Goal: Task Accomplishment & Management: Manage account settings

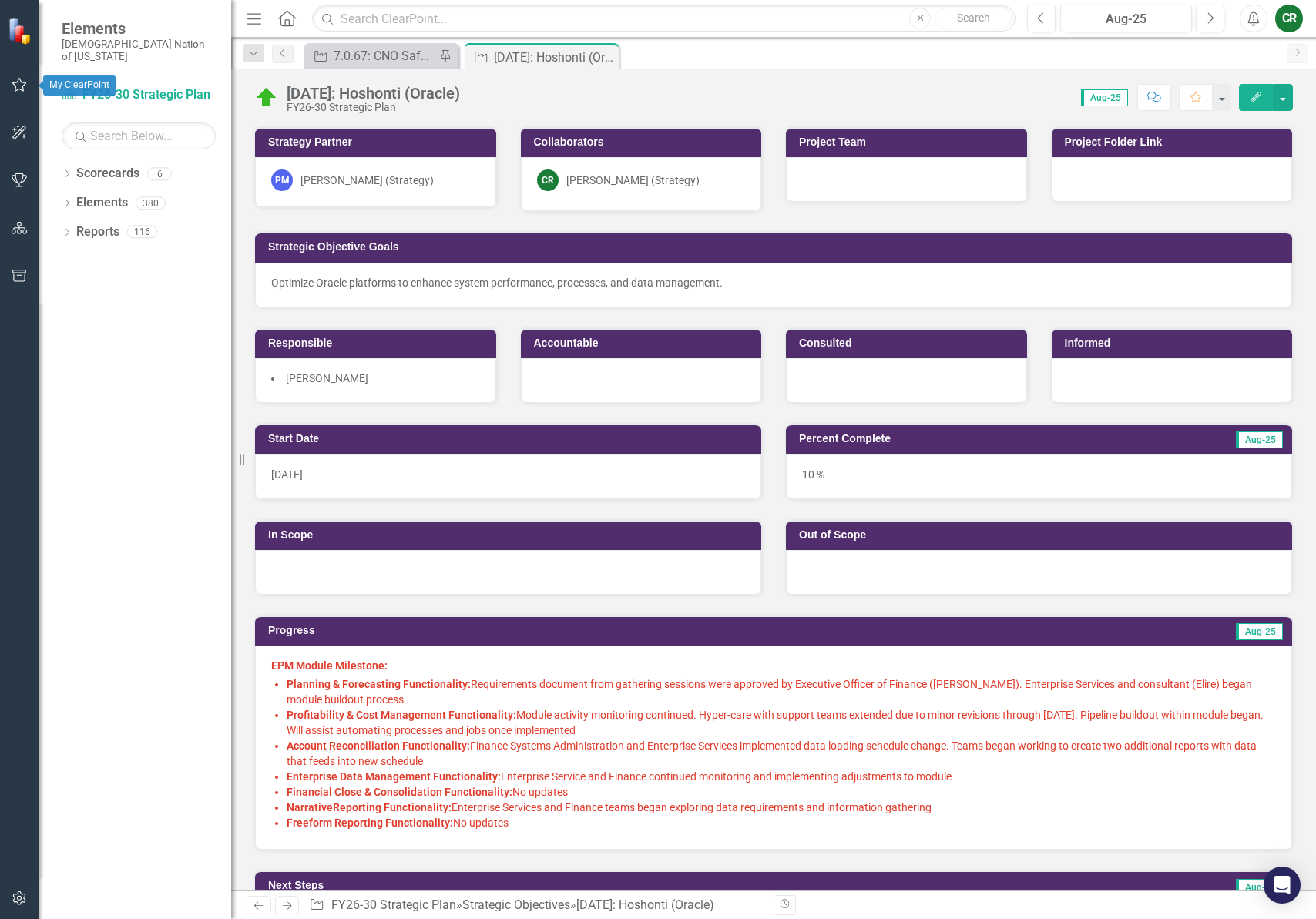
click at [22, 84] on icon "button" at bounding box center [19, 85] width 16 height 13
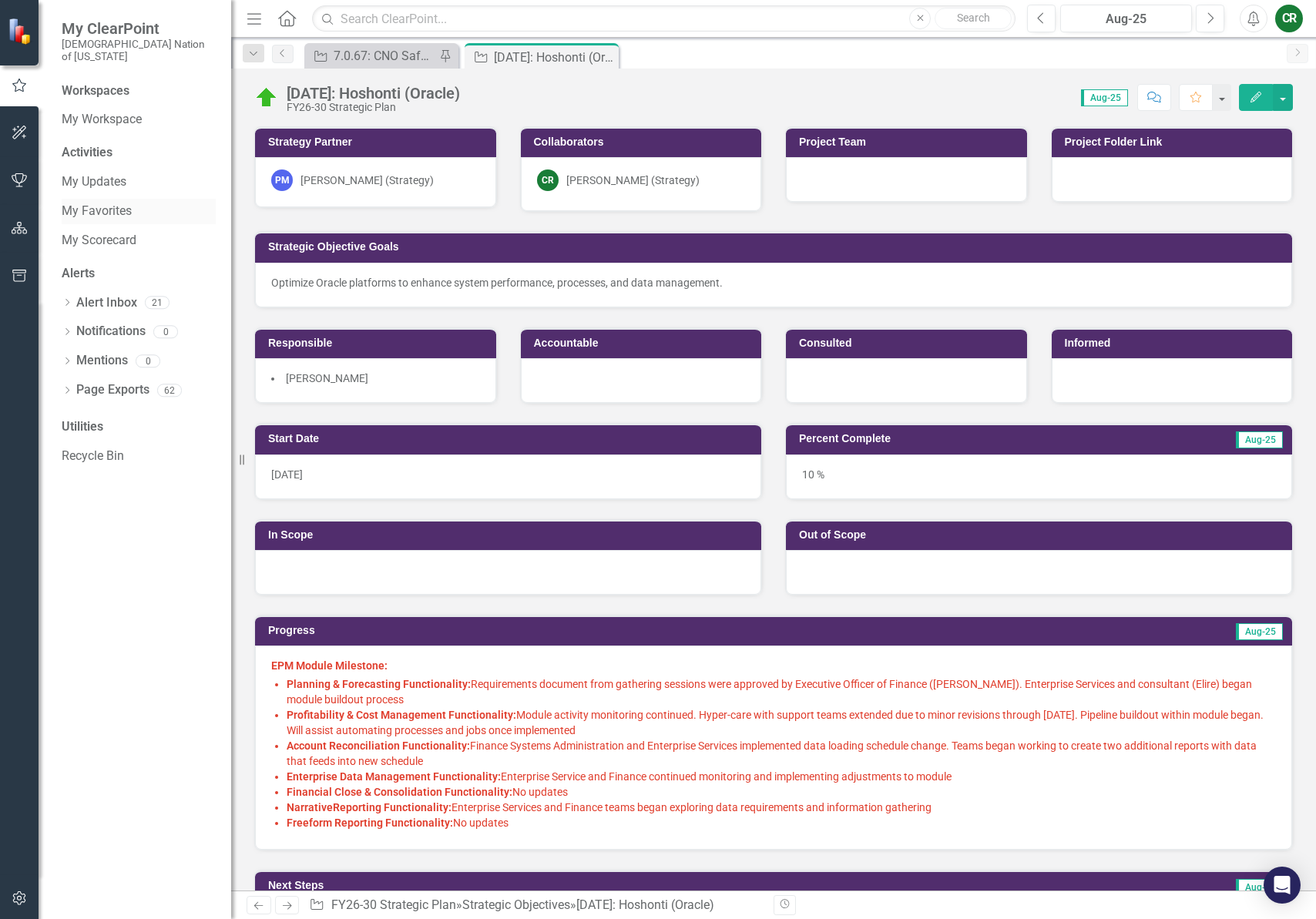
click at [101, 202] on link "My Favorites" at bounding box center [139, 211] width 154 height 18
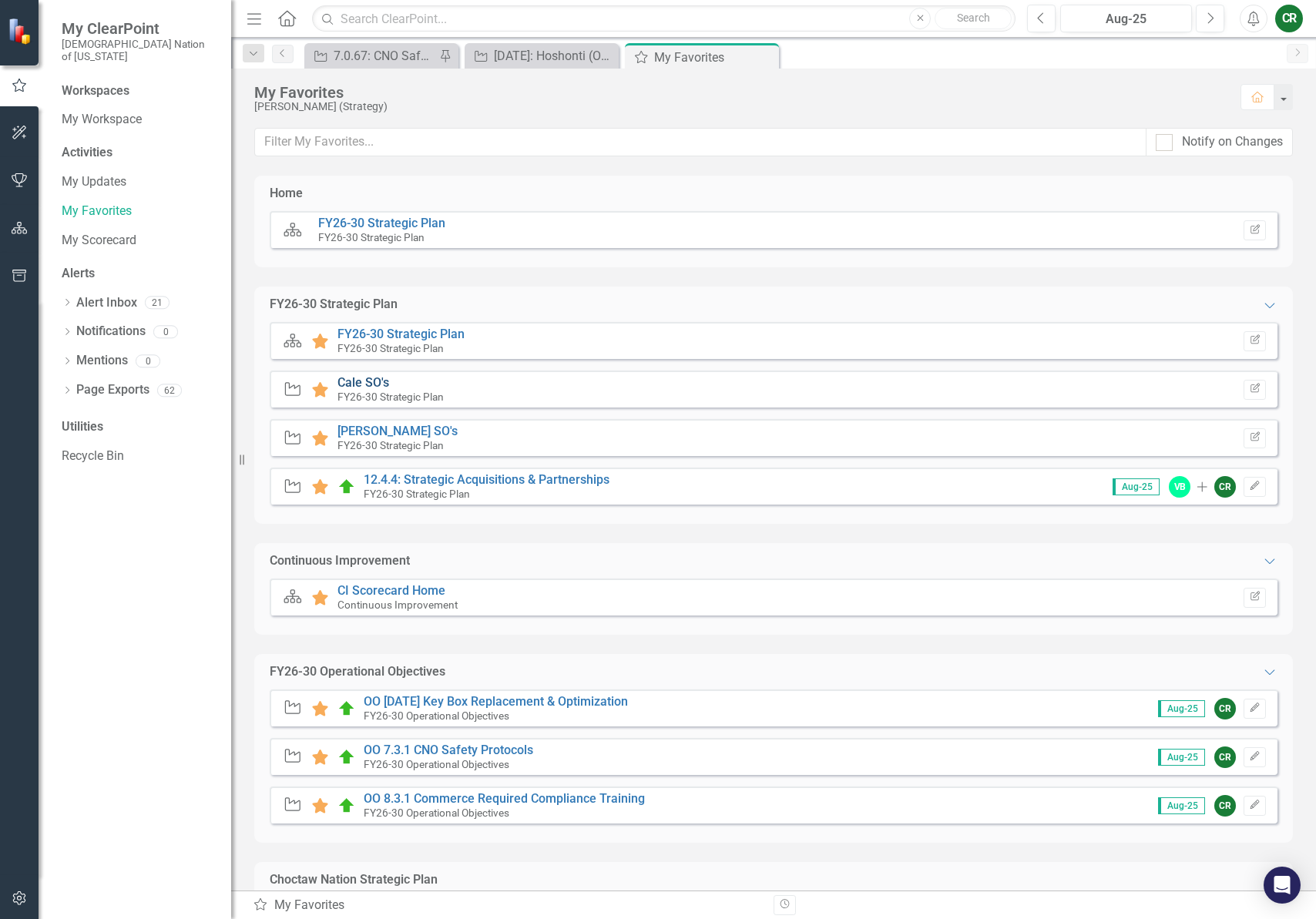
click at [348, 376] on link "Cale SO's" at bounding box center [363, 382] width 52 height 14
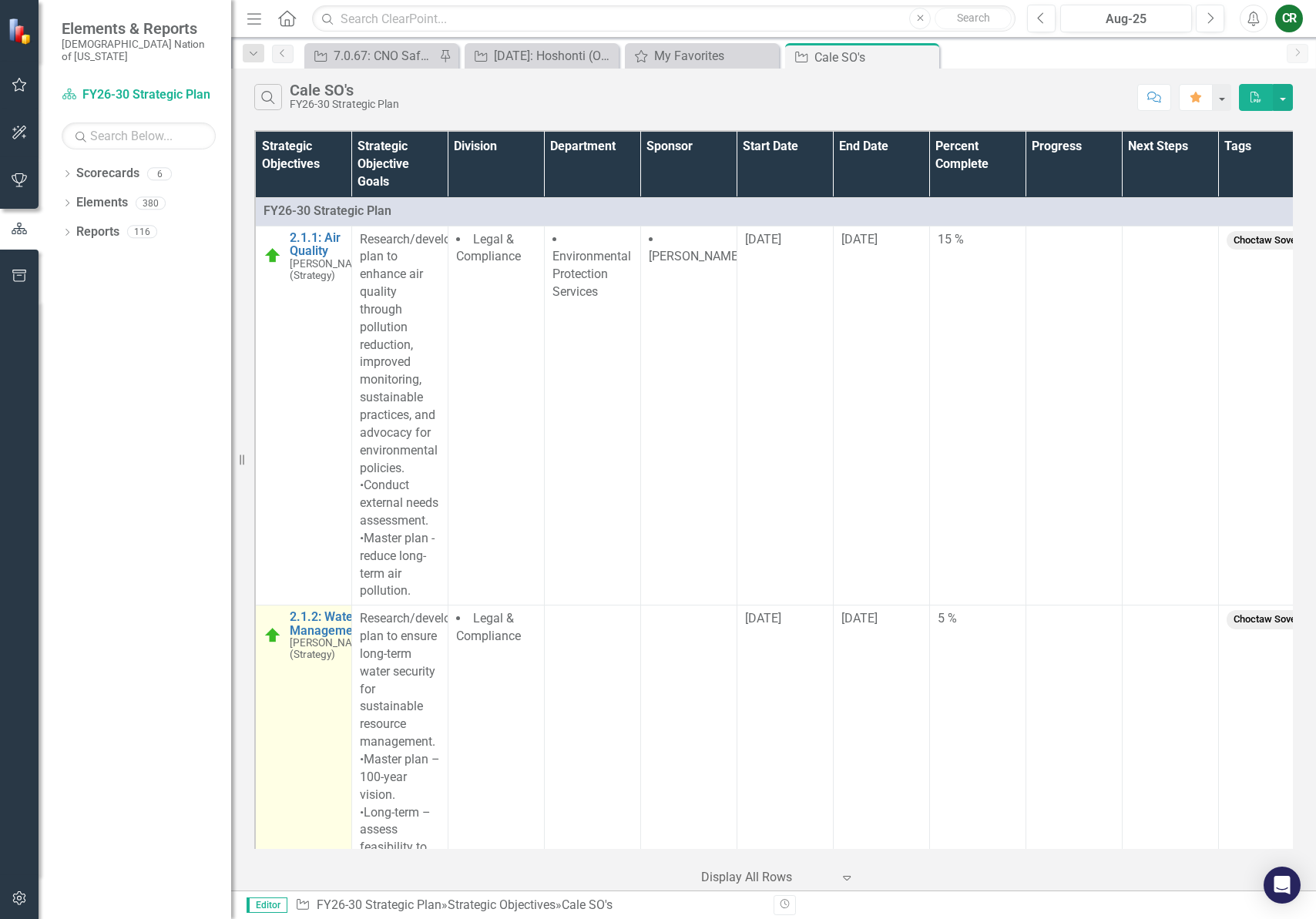
click at [337, 655] on small "[PERSON_NAME] (Strategy)" at bounding box center [330, 648] width 81 height 23
click at [338, 637] on link "2.1.2: Water Management" at bounding box center [330, 624] width 81 height 27
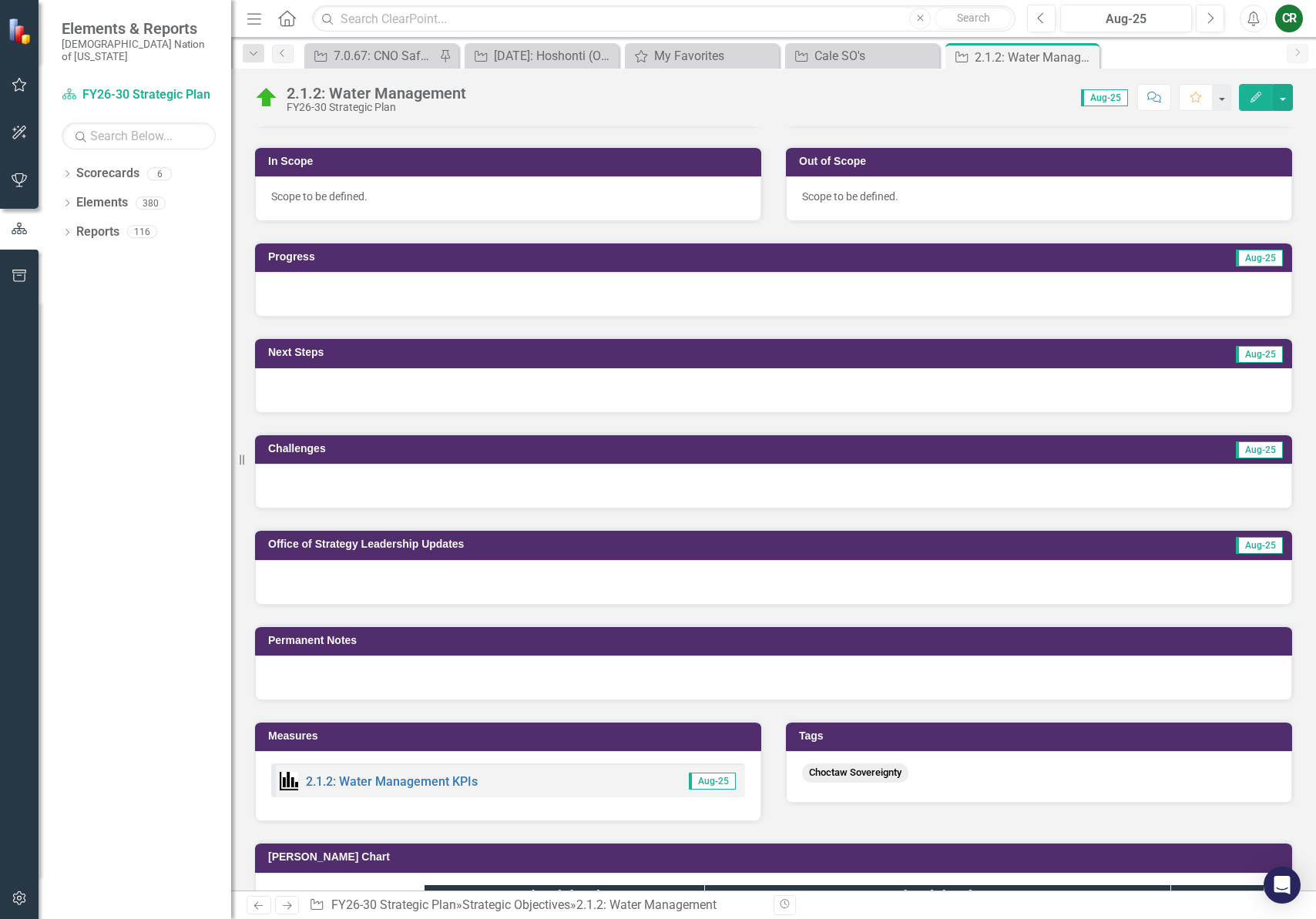
scroll to position [397, 0]
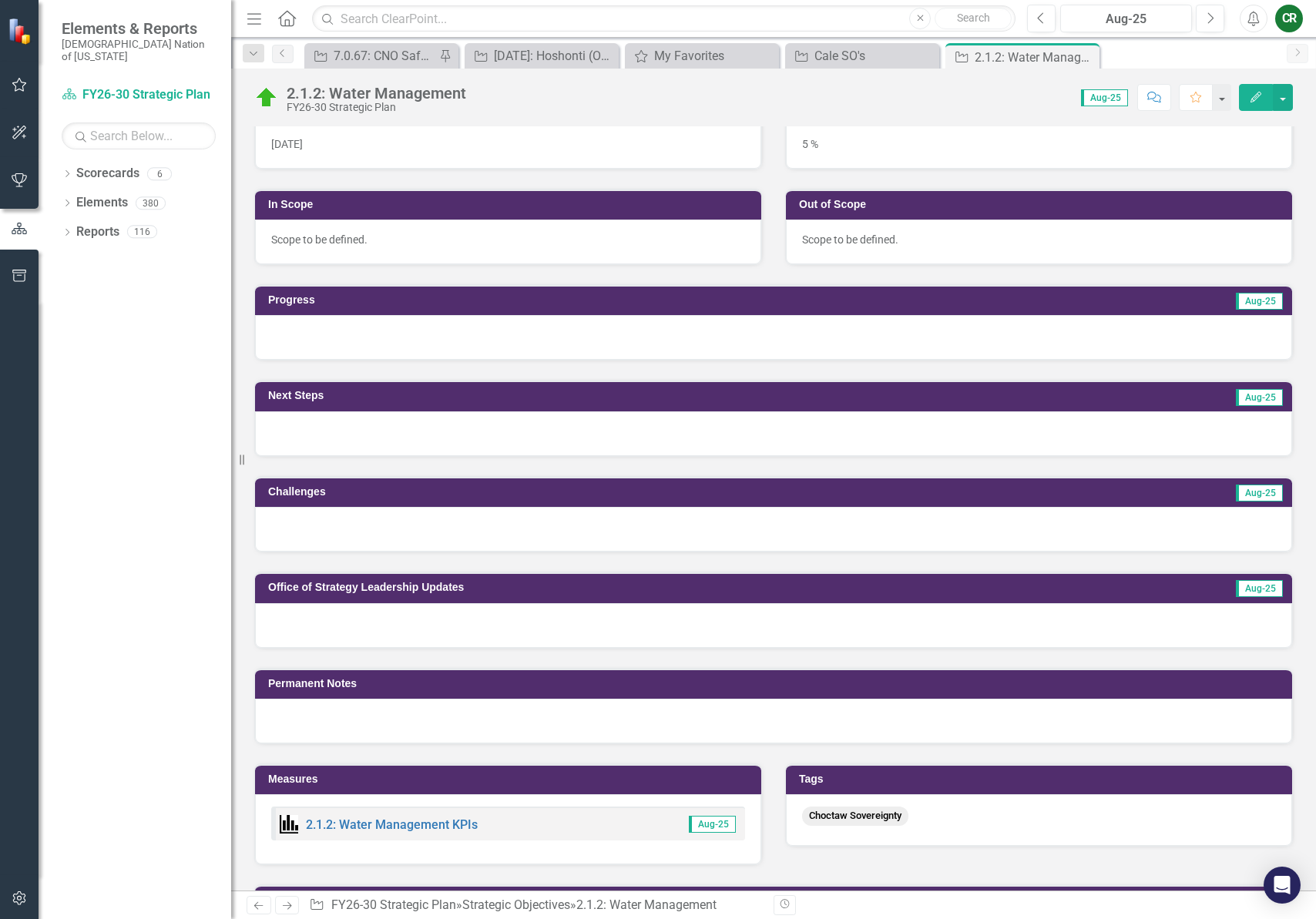
click at [434, 327] on div at bounding box center [773, 337] width 1037 height 45
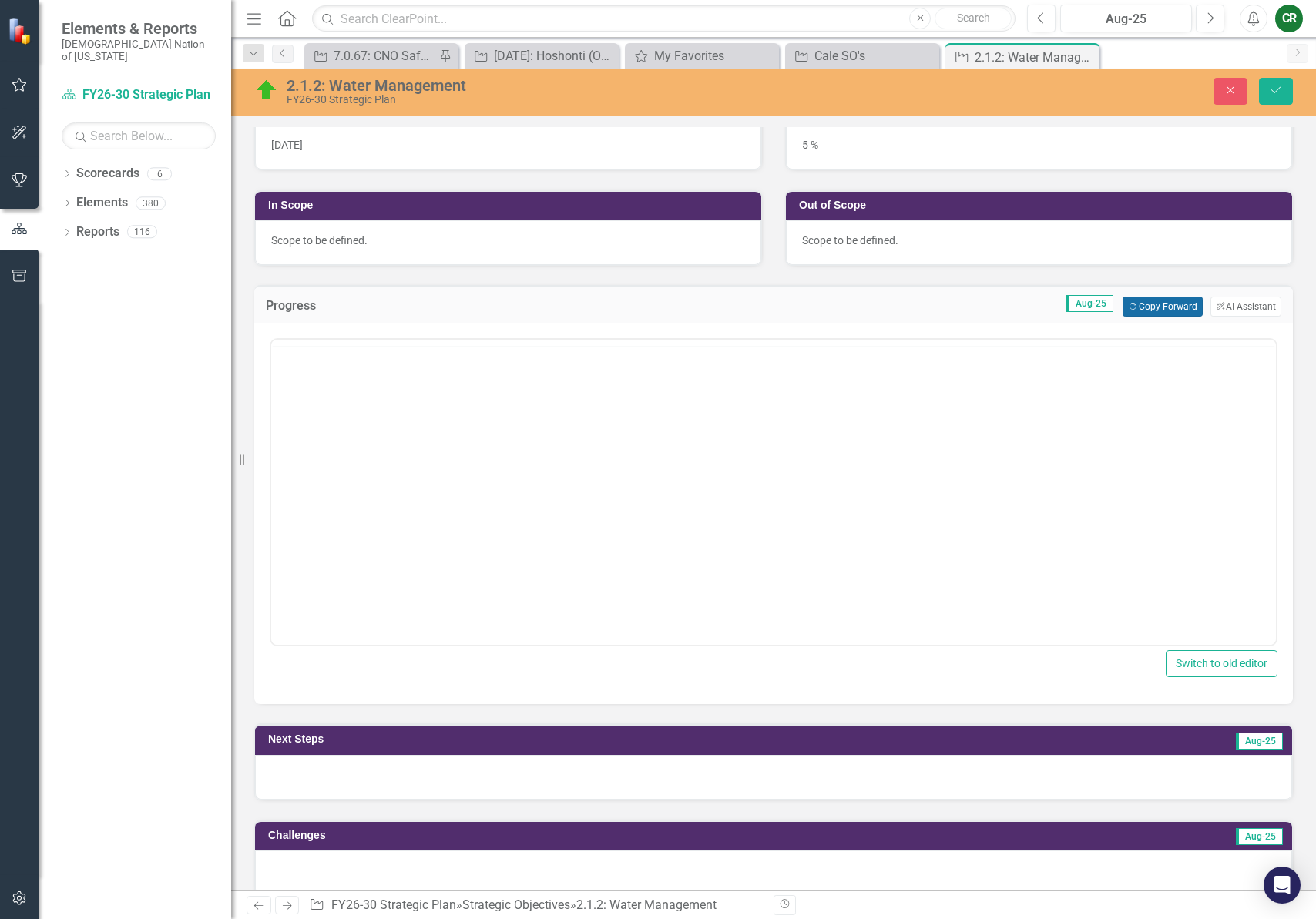
click at [1157, 304] on button "Copy Forward Copy Forward" at bounding box center [1162, 306] width 80 height 20
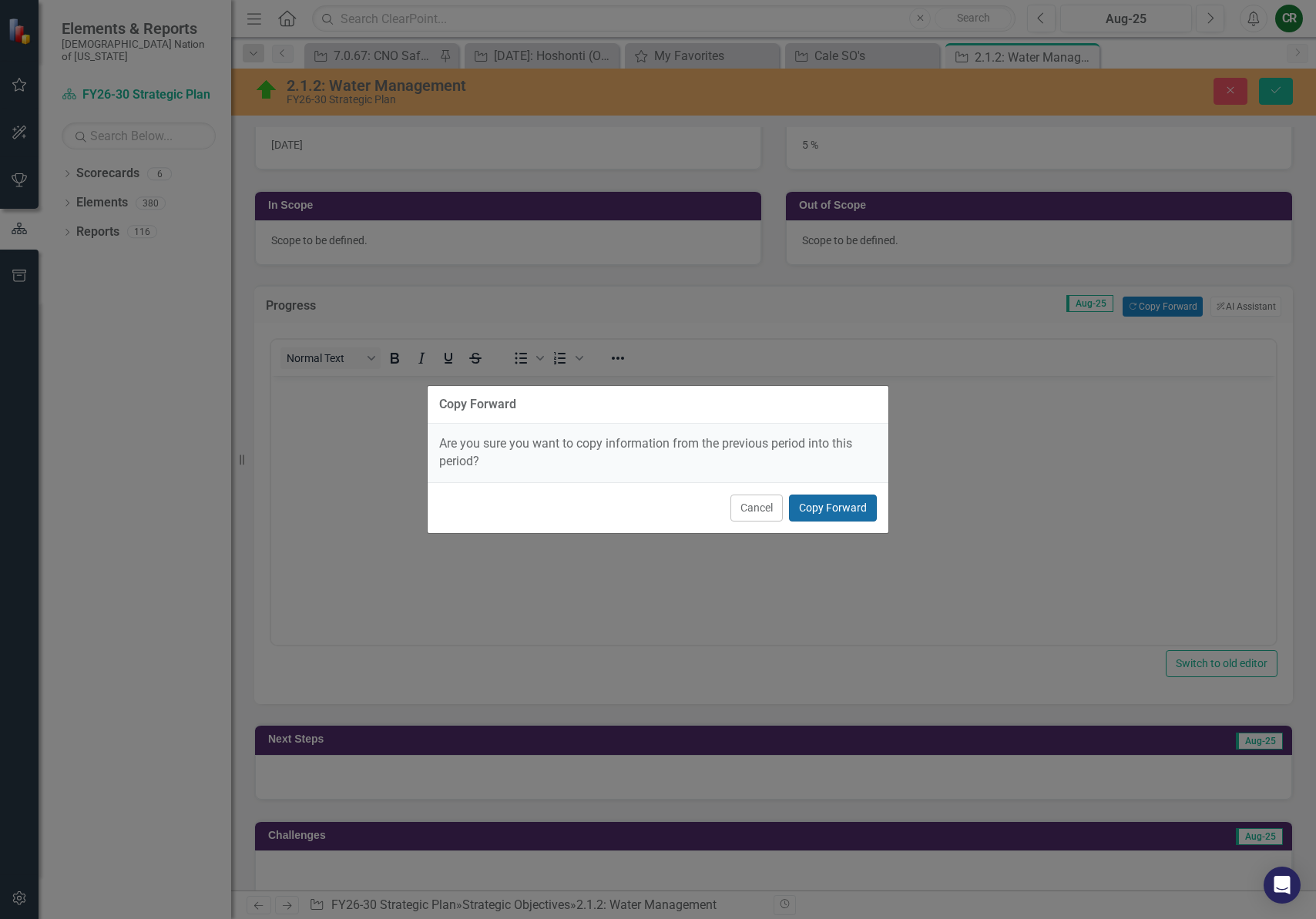
click at [826, 514] on button "Copy Forward" at bounding box center [833, 508] width 88 height 27
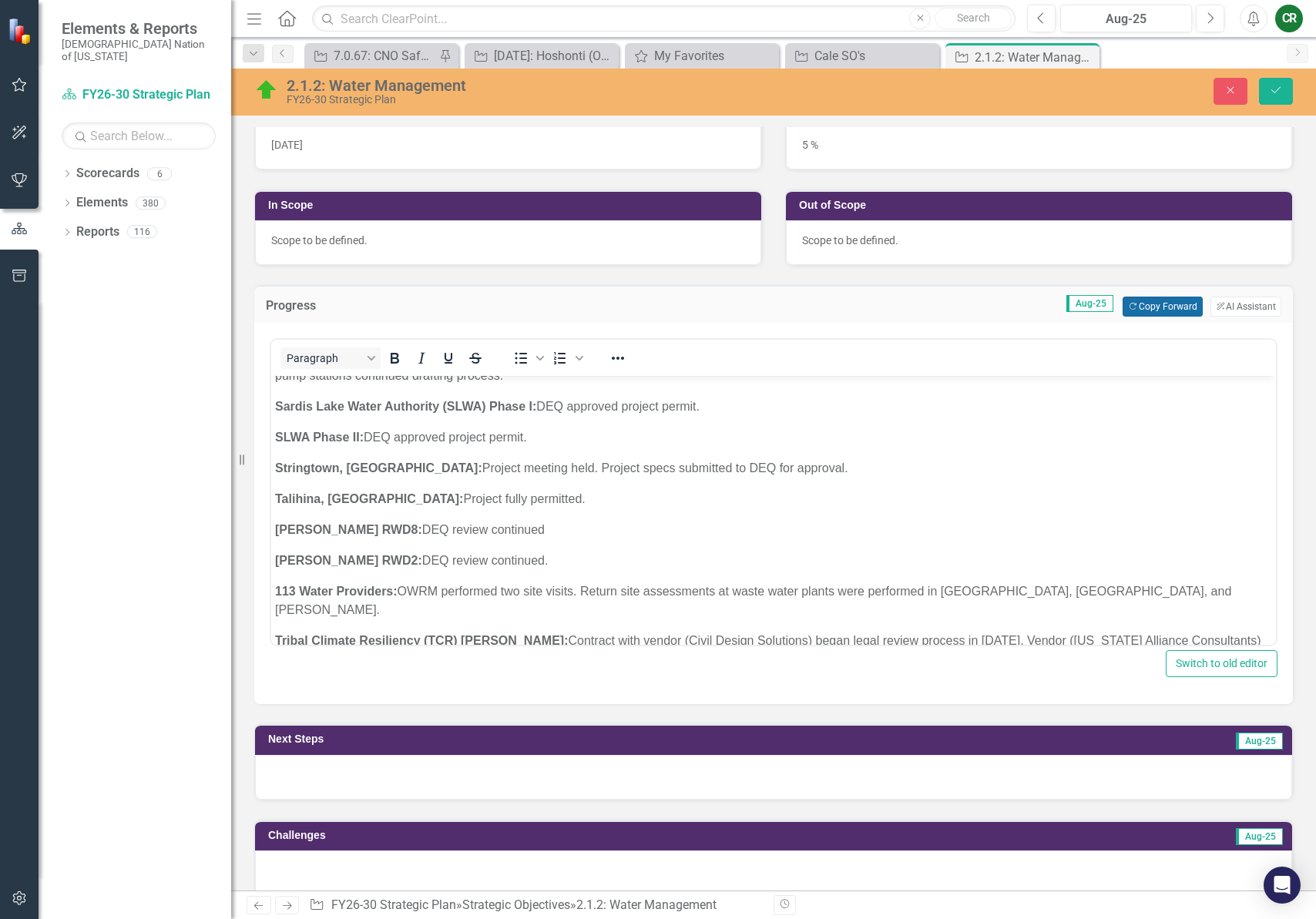
scroll to position [855, 0]
click at [691, 559] on body "Research/Data Acquisition: Clean Water Act (CWA) 106 Testing Grant: Office of W…" at bounding box center [773, 102] width 1005 height 1160
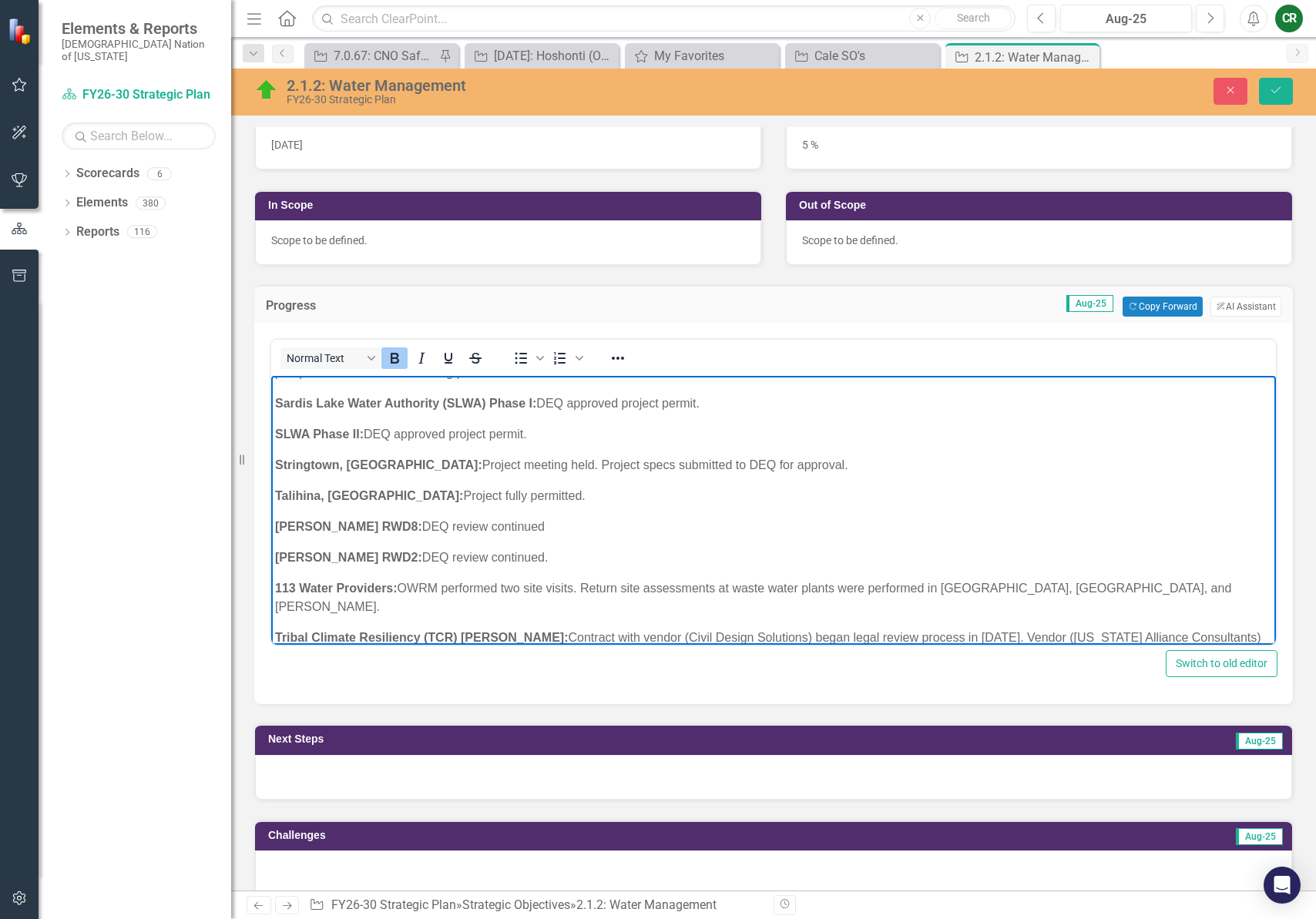
click at [691, 559] on body "Research/Data Acquisition: Clean Water Act (CWA) 106 Testing Grant: Office of W…" at bounding box center [773, 102] width 1005 height 1160
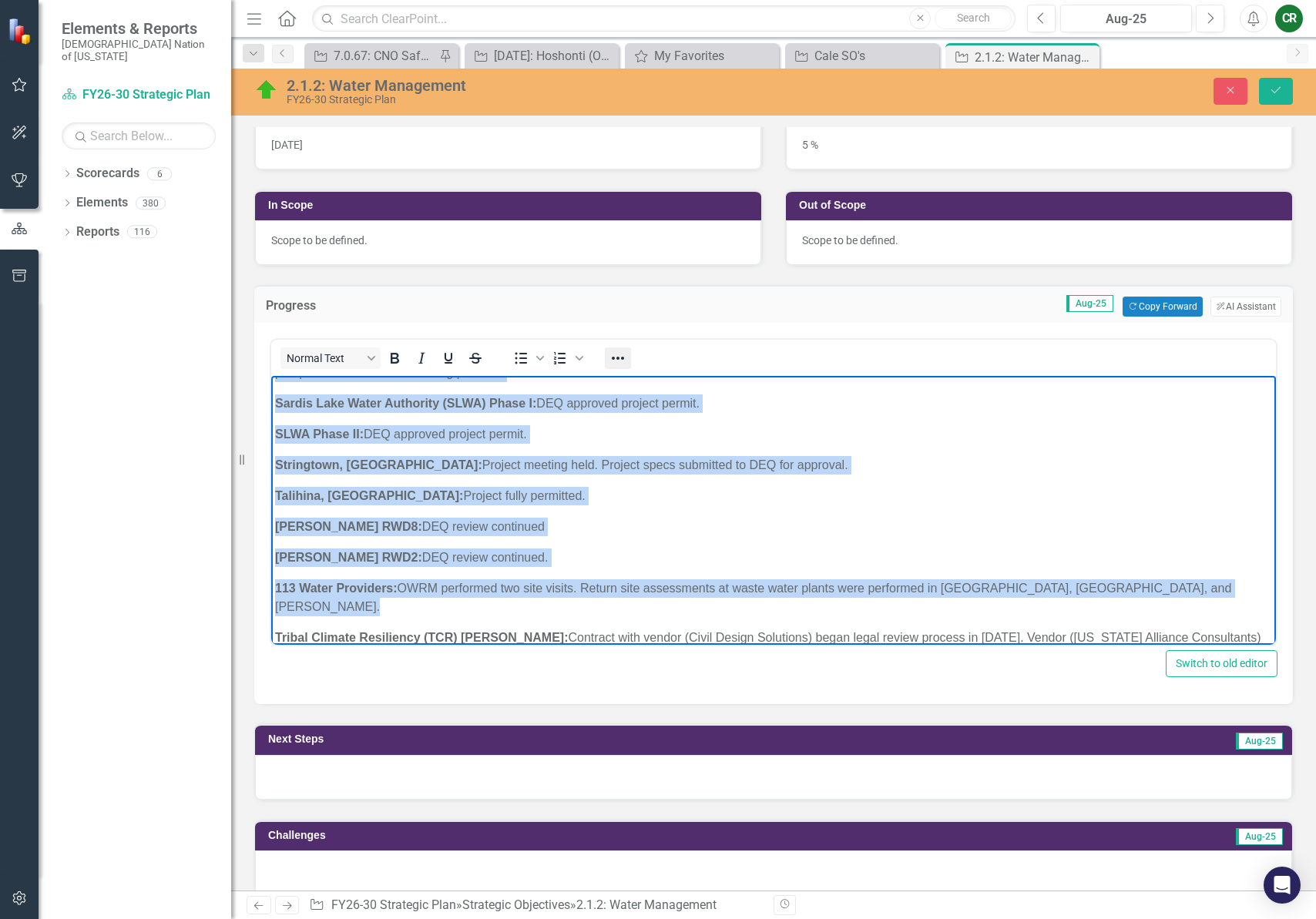
click at [619, 360] on icon "Reveal or hide additional toolbar items" at bounding box center [618, 358] width 19 height 19
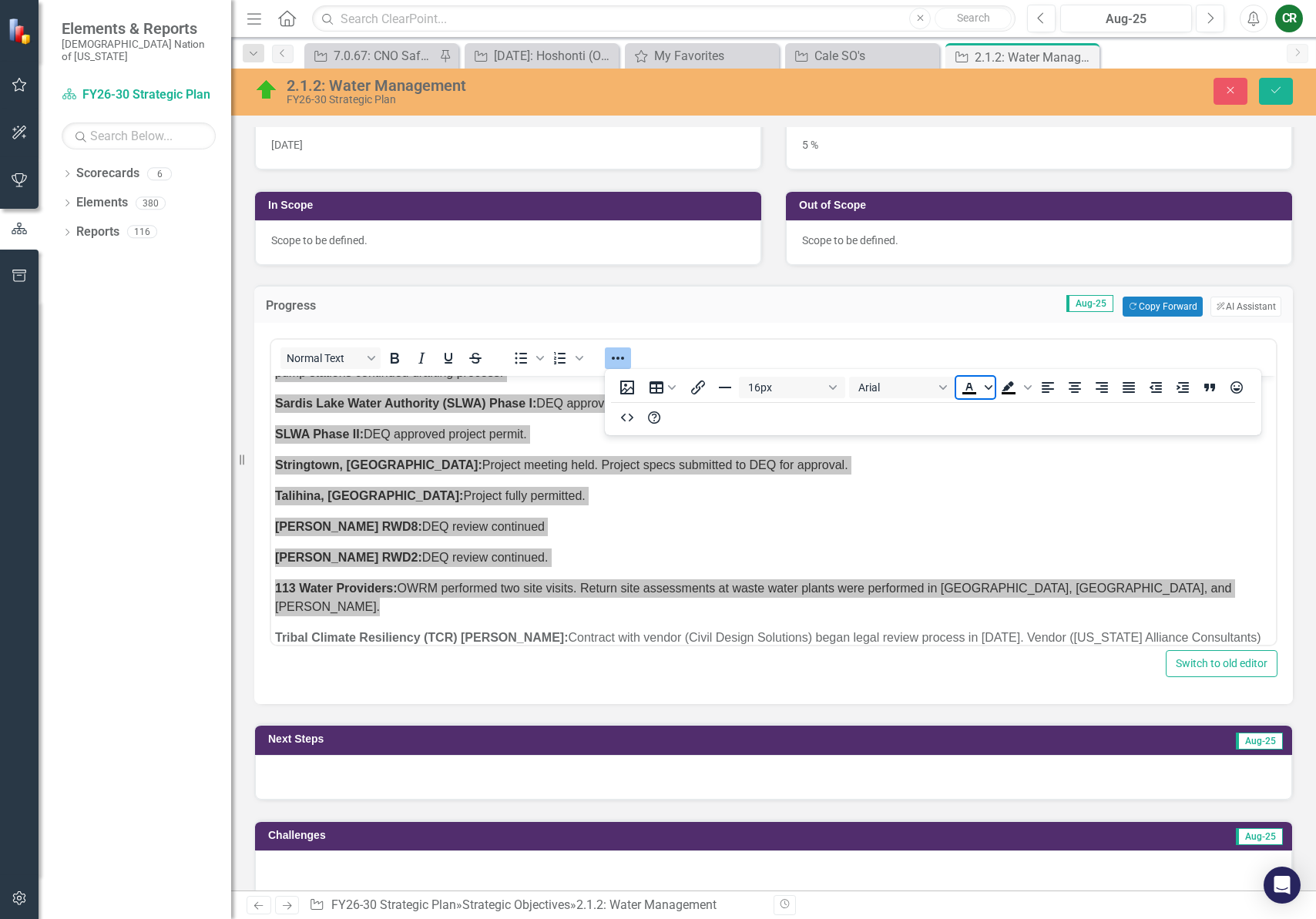
click at [990, 386] on icon "Text color Black" at bounding box center [988, 387] width 8 height 4
click at [1016, 439] on div "Red" at bounding box center [1015, 434] width 19 height 19
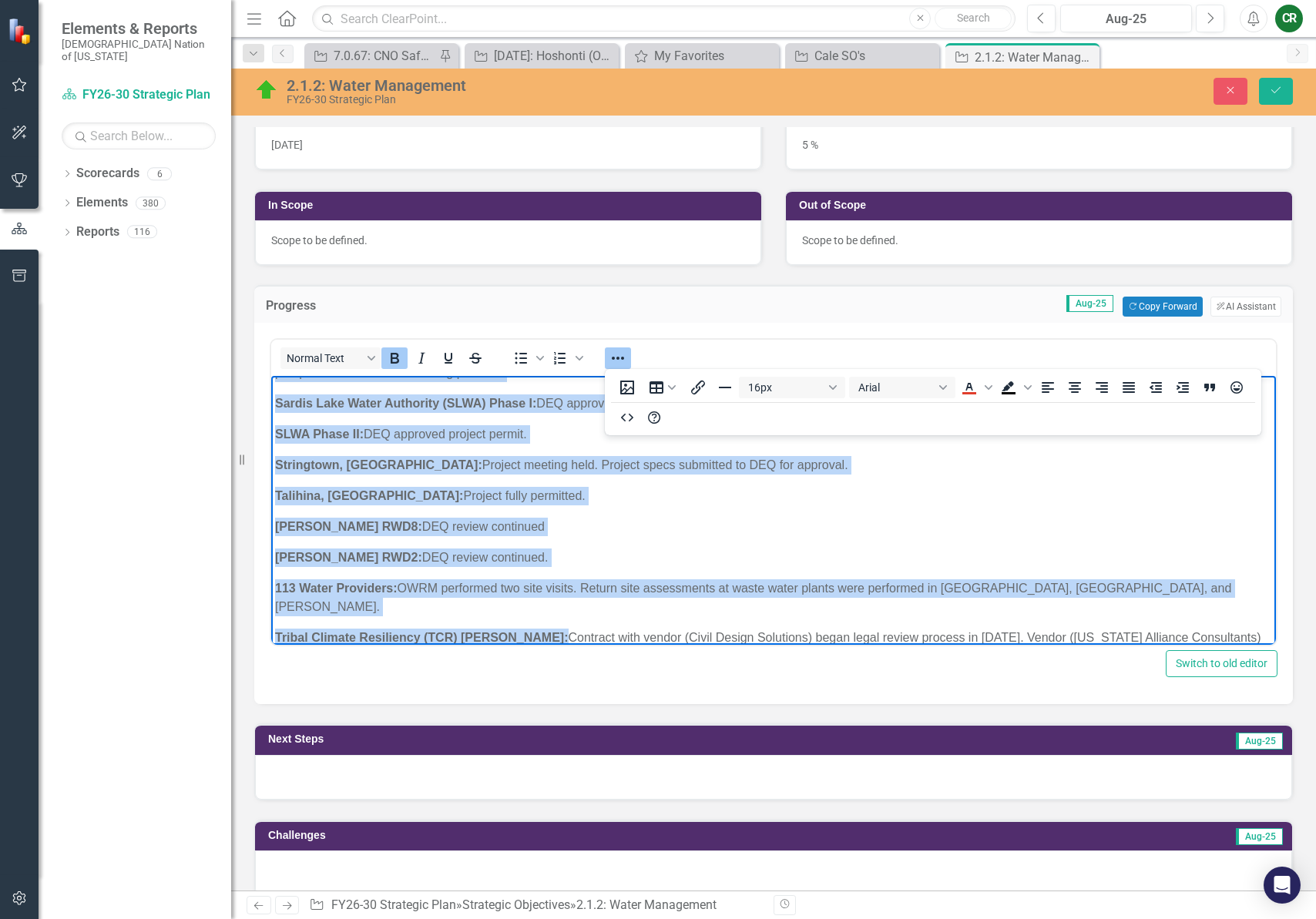
scroll to position [838, 0]
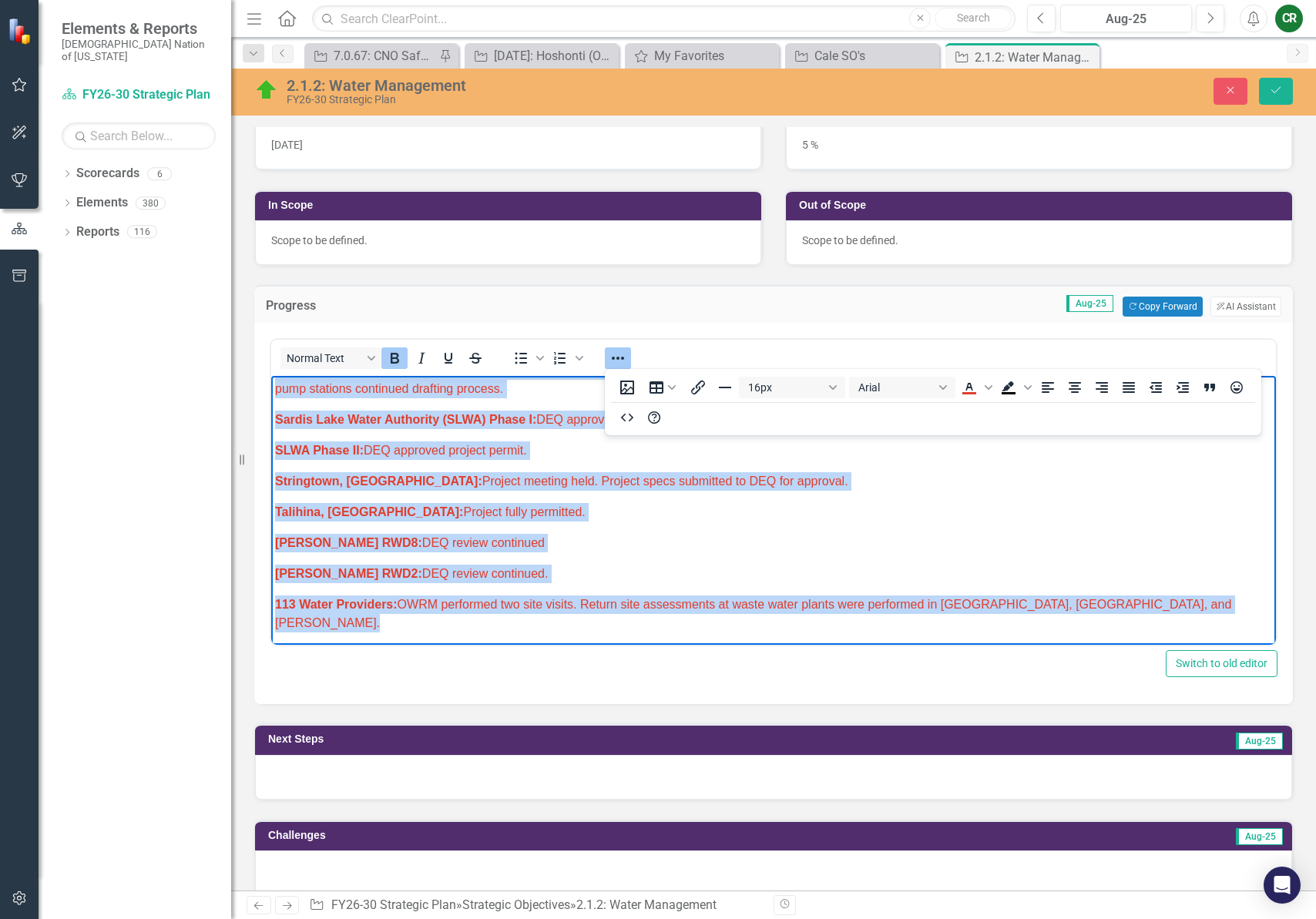
click at [616, 364] on icon "Reveal or hide additional toolbar items" at bounding box center [618, 358] width 19 height 19
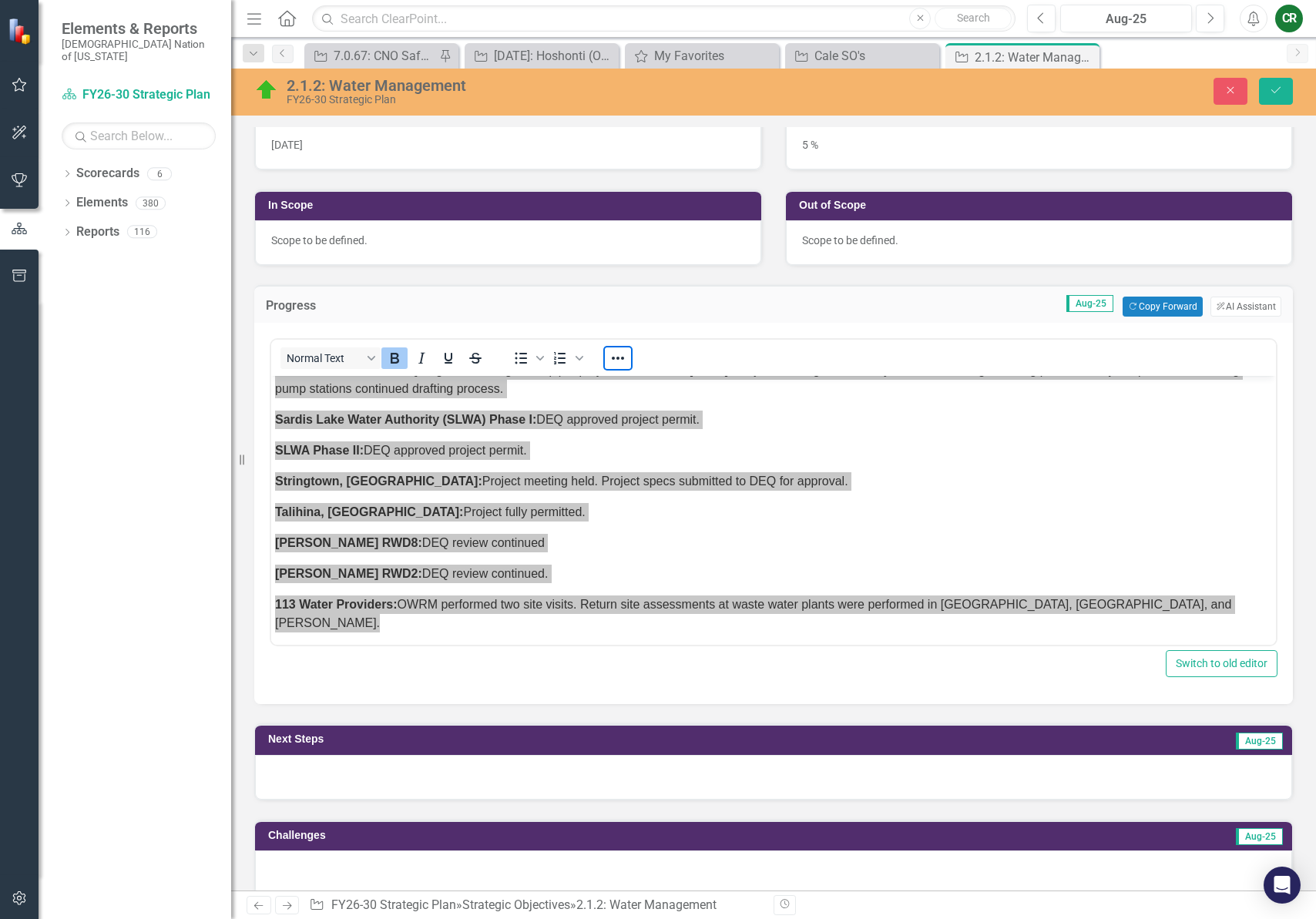
scroll to position [855, 0]
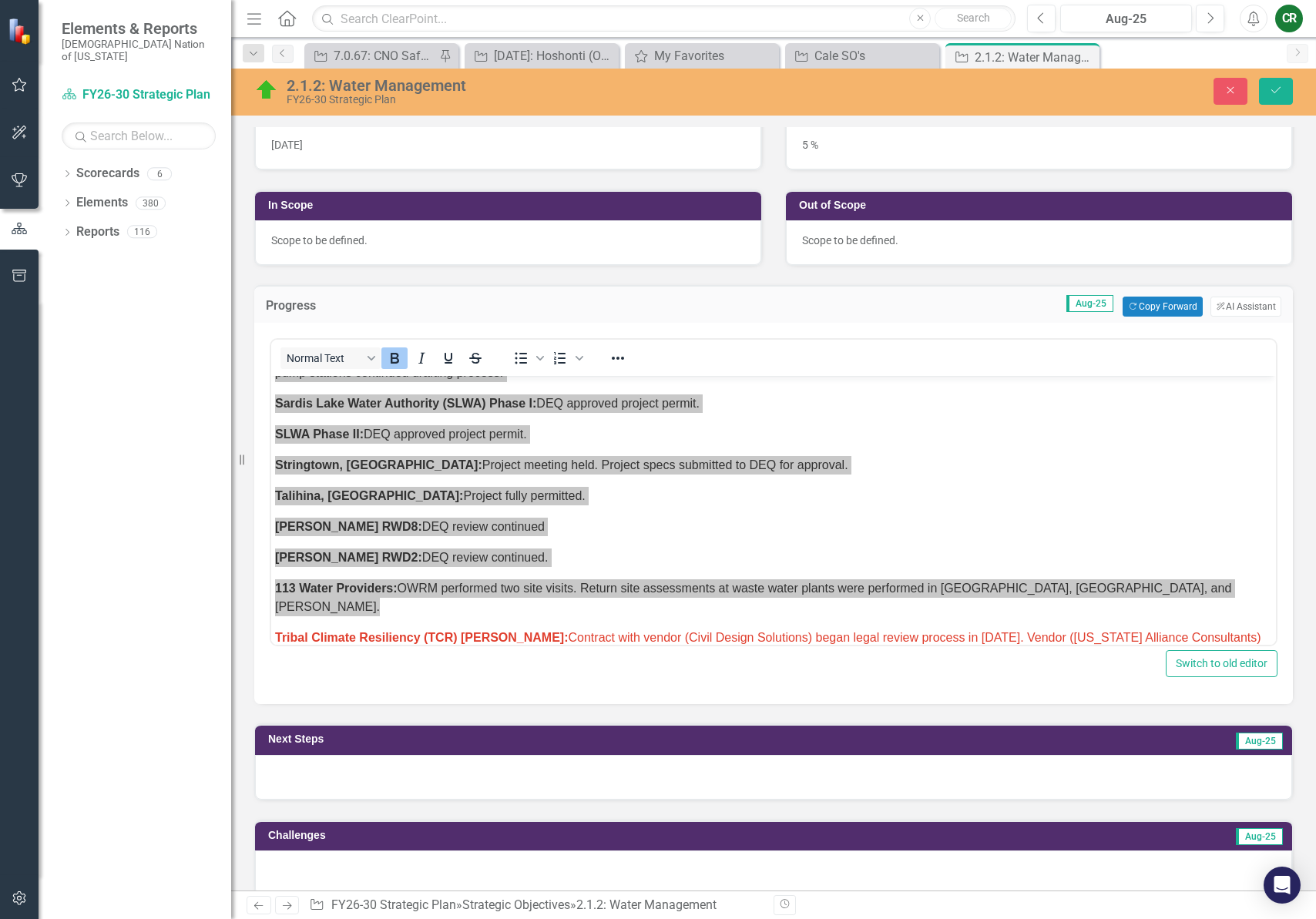
click at [493, 780] on div at bounding box center [773, 777] width 1037 height 45
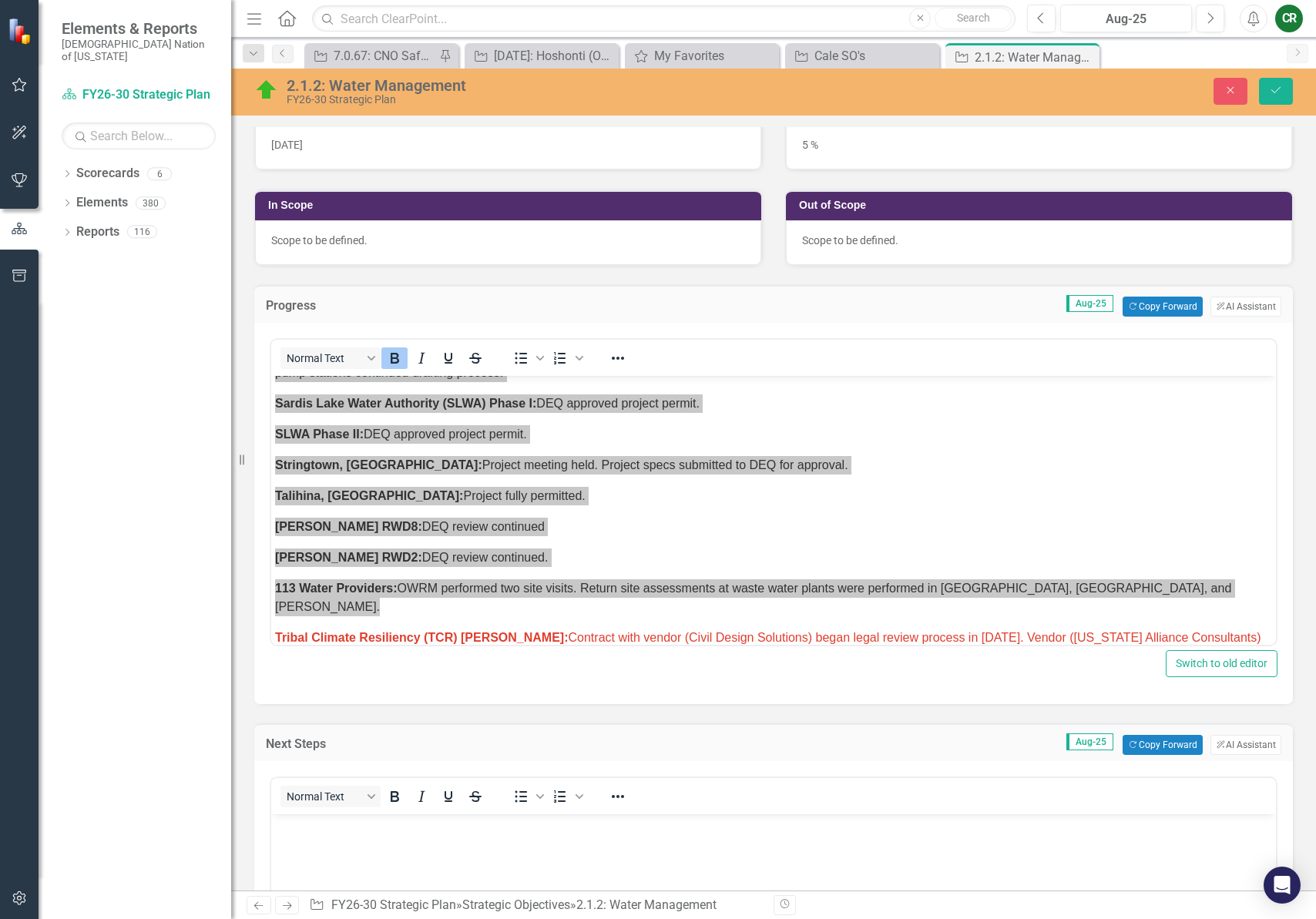
scroll to position [0, 0]
click at [1133, 746] on button "Copy Forward Copy Forward" at bounding box center [1162, 745] width 80 height 20
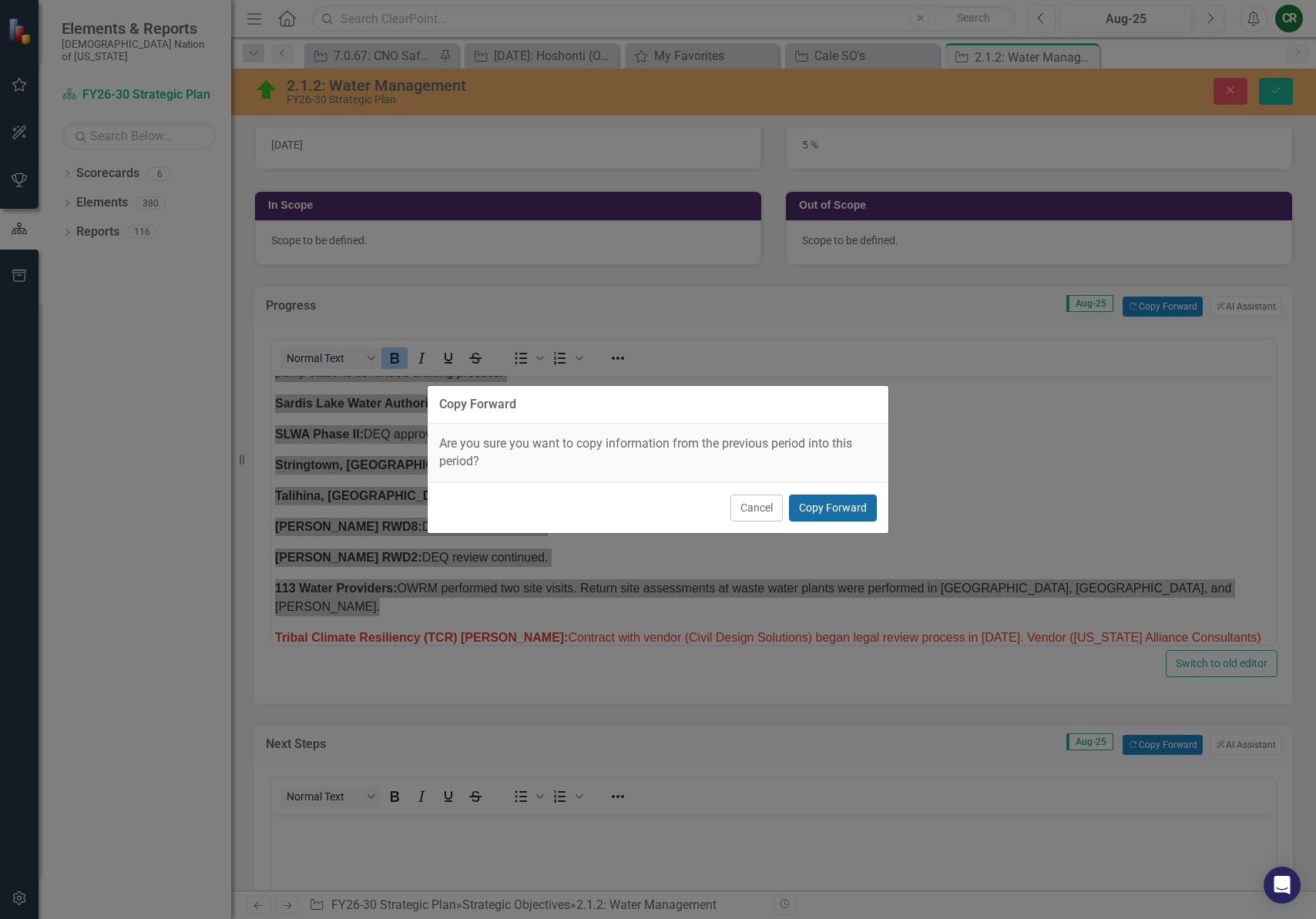
click at [807, 503] on button "Copy Forward" at bounding box center [833, 508] width 88 height 27
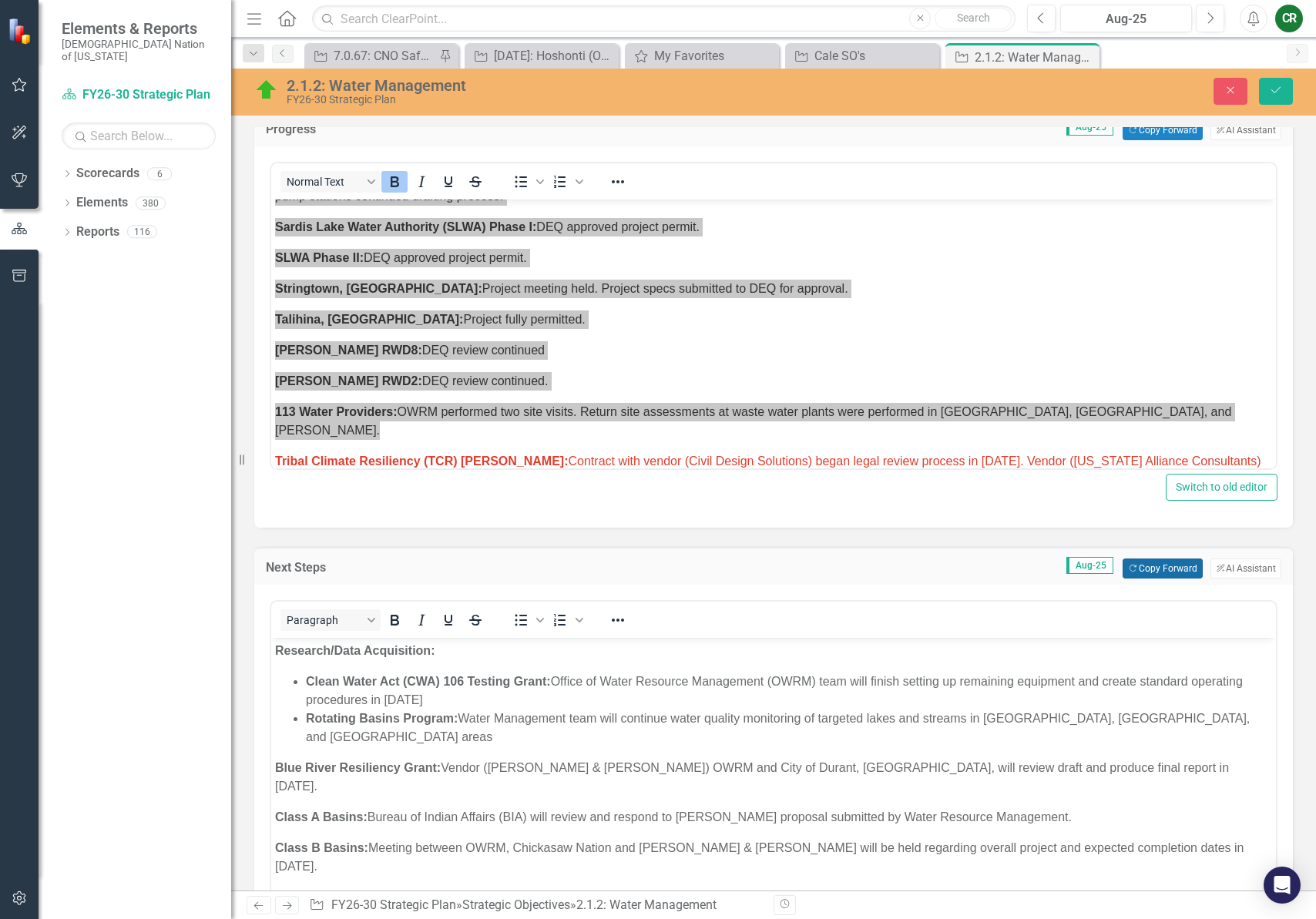
scroll to position [648, 0]
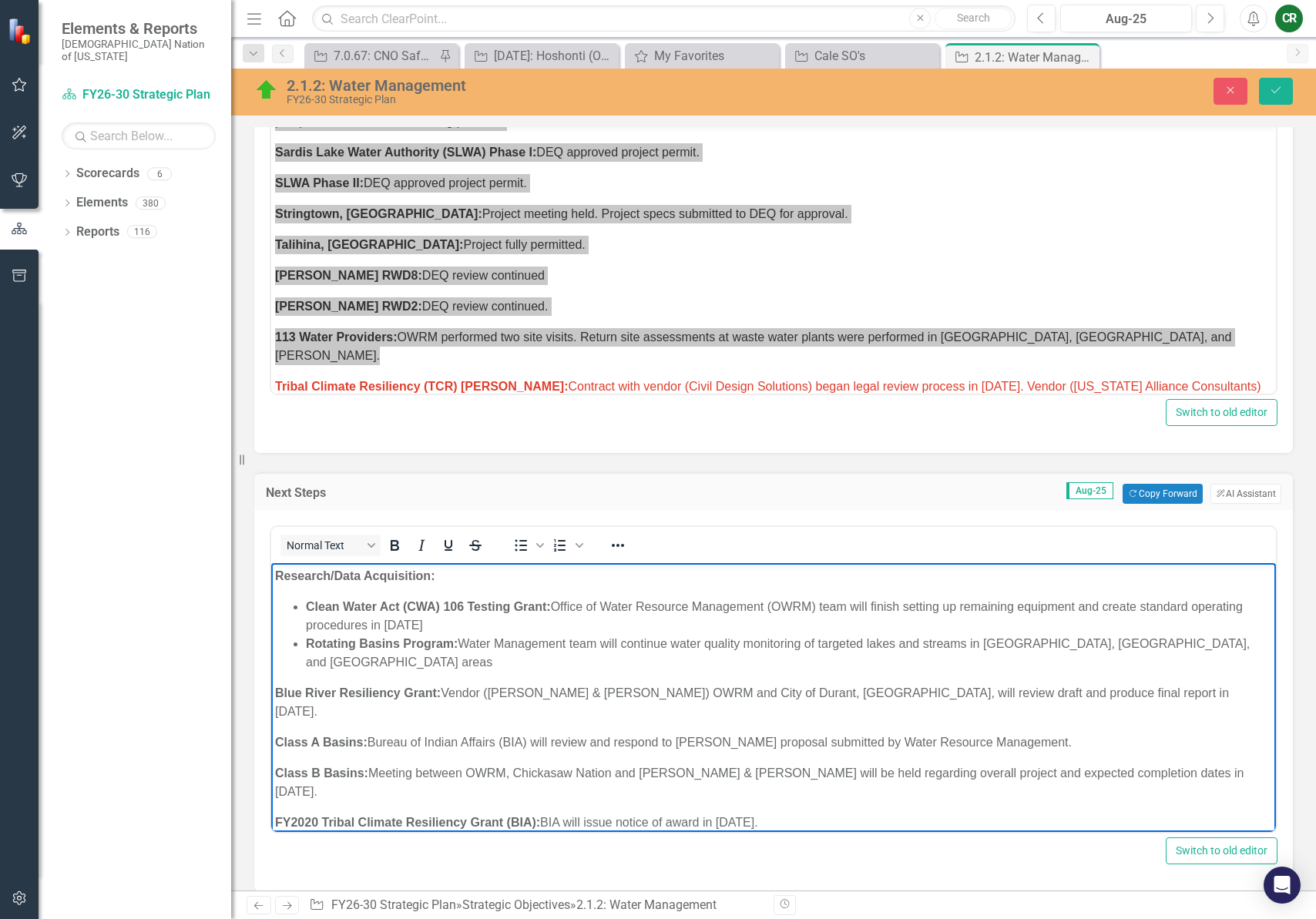
click at [787, 684] on p "Blue River Resiliency Grant: Vendor ([PERSON_NAME] & [PERSON_NAME]) OWRM and Ci…" at bounding box center [774, 702] width 997 height 37
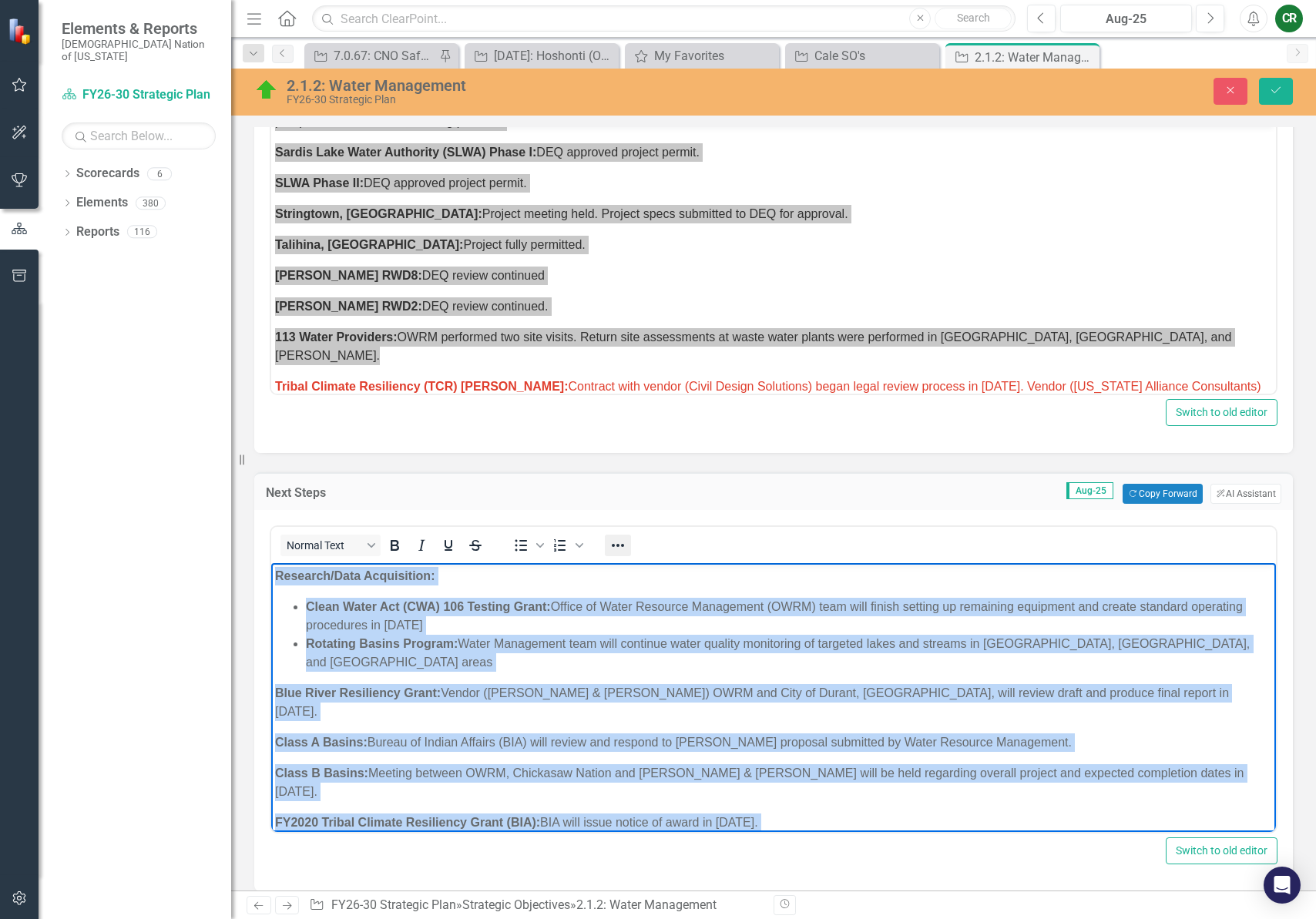
click at [615, 547] on icon "Reveal or hide additional toolbar items" at bounding box center [618, 546] width 19 height 19
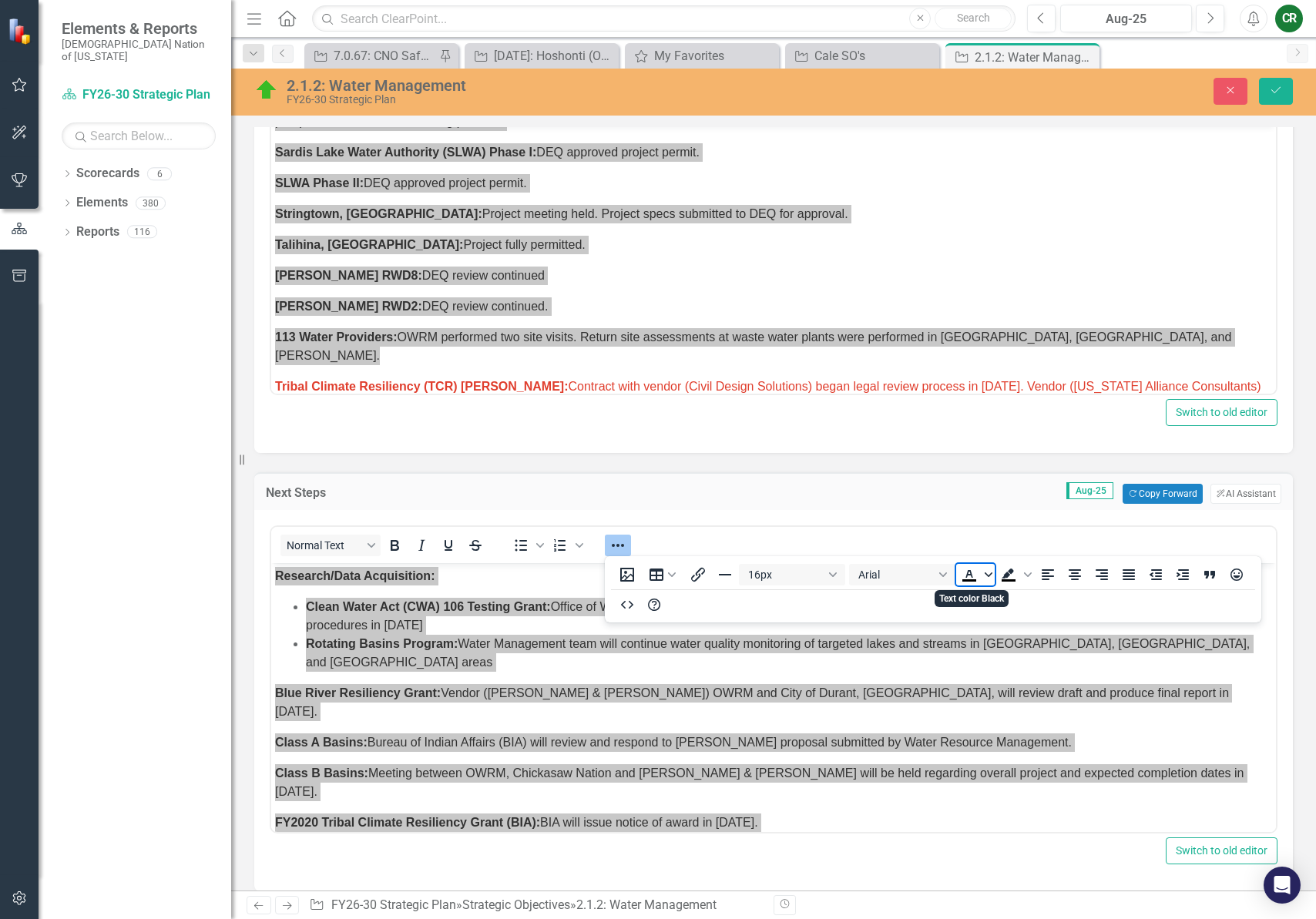
click at [987, 575] on icon "Text color Black" at bounding box center [988, 574] width 8 height 4
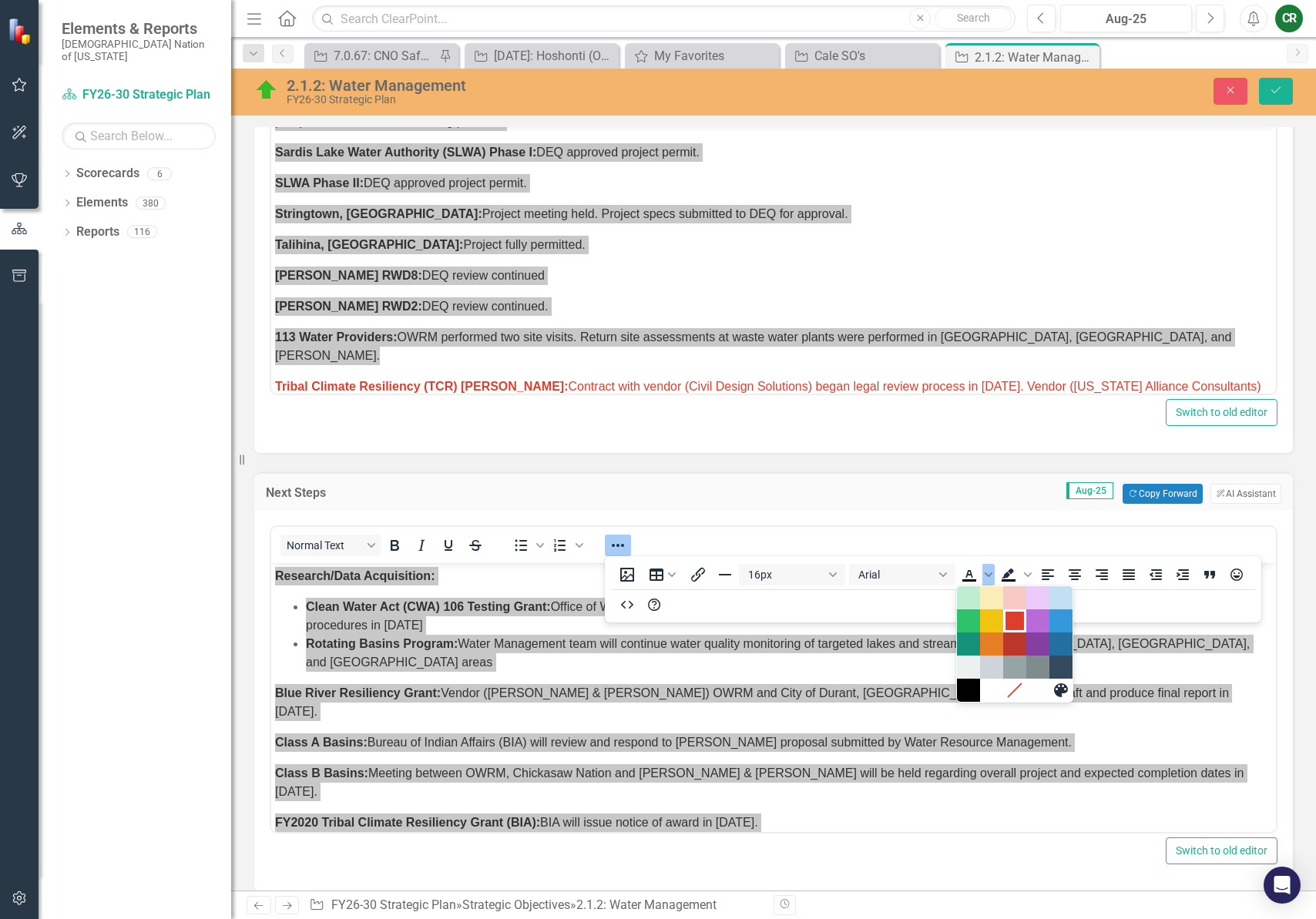
click at [1016, 625] on div "Red" at bounding box center [1015, 621] width 19 height 19
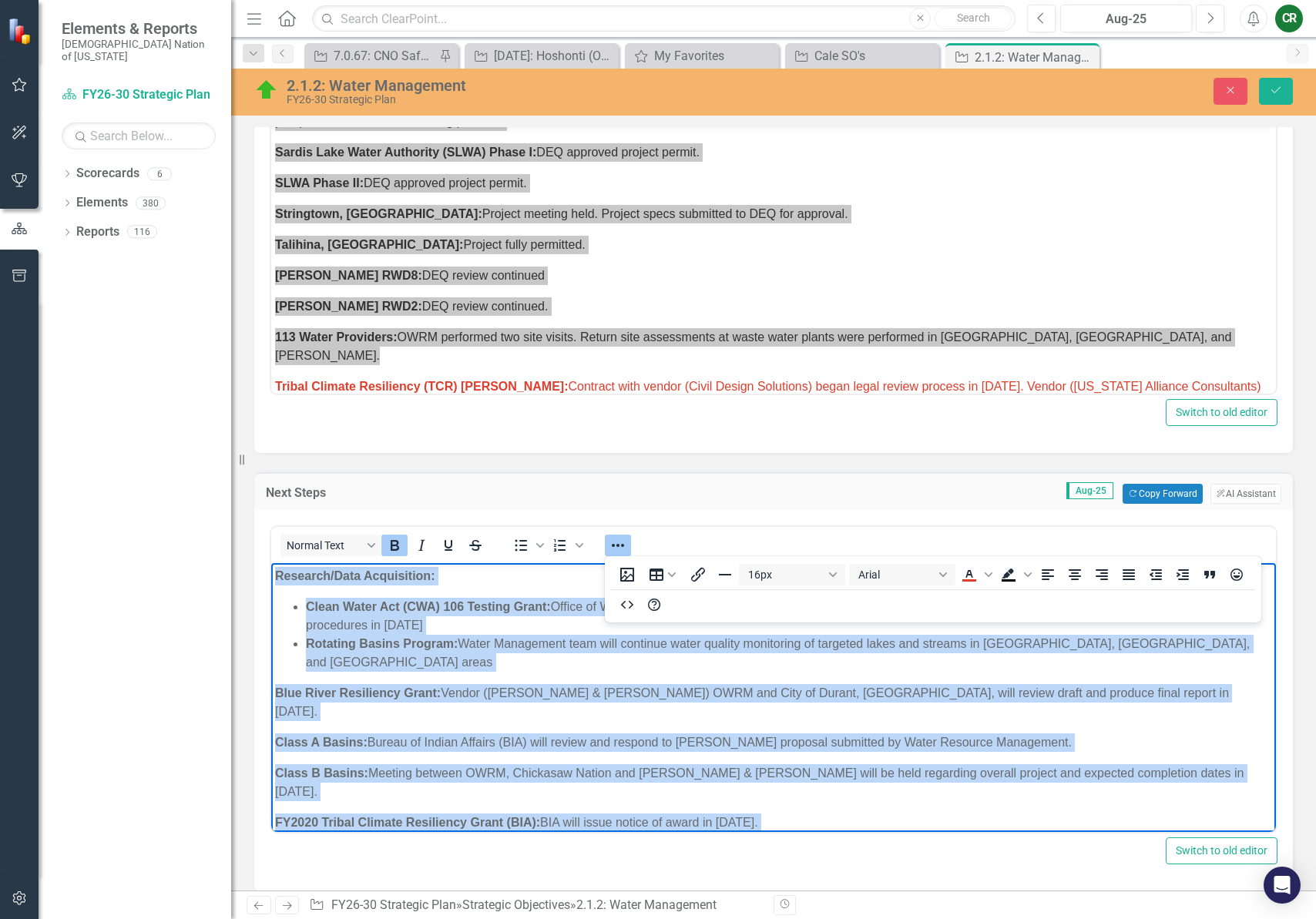
scroll to position [4, 0]
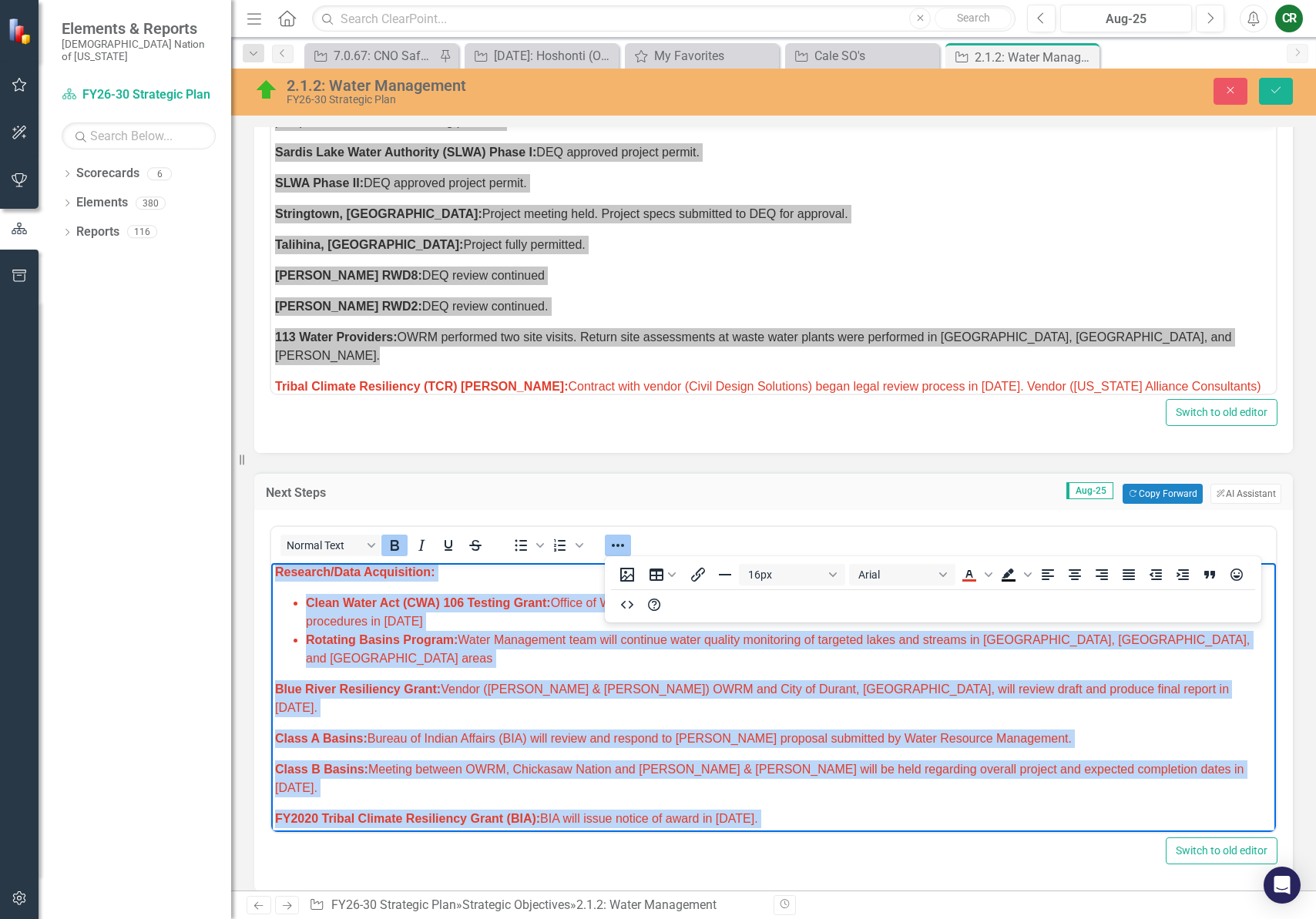
click at [608, 537] on icon "Reveal or hide additional toolbar items" at bounding box center [618, 546] width 19 height 19
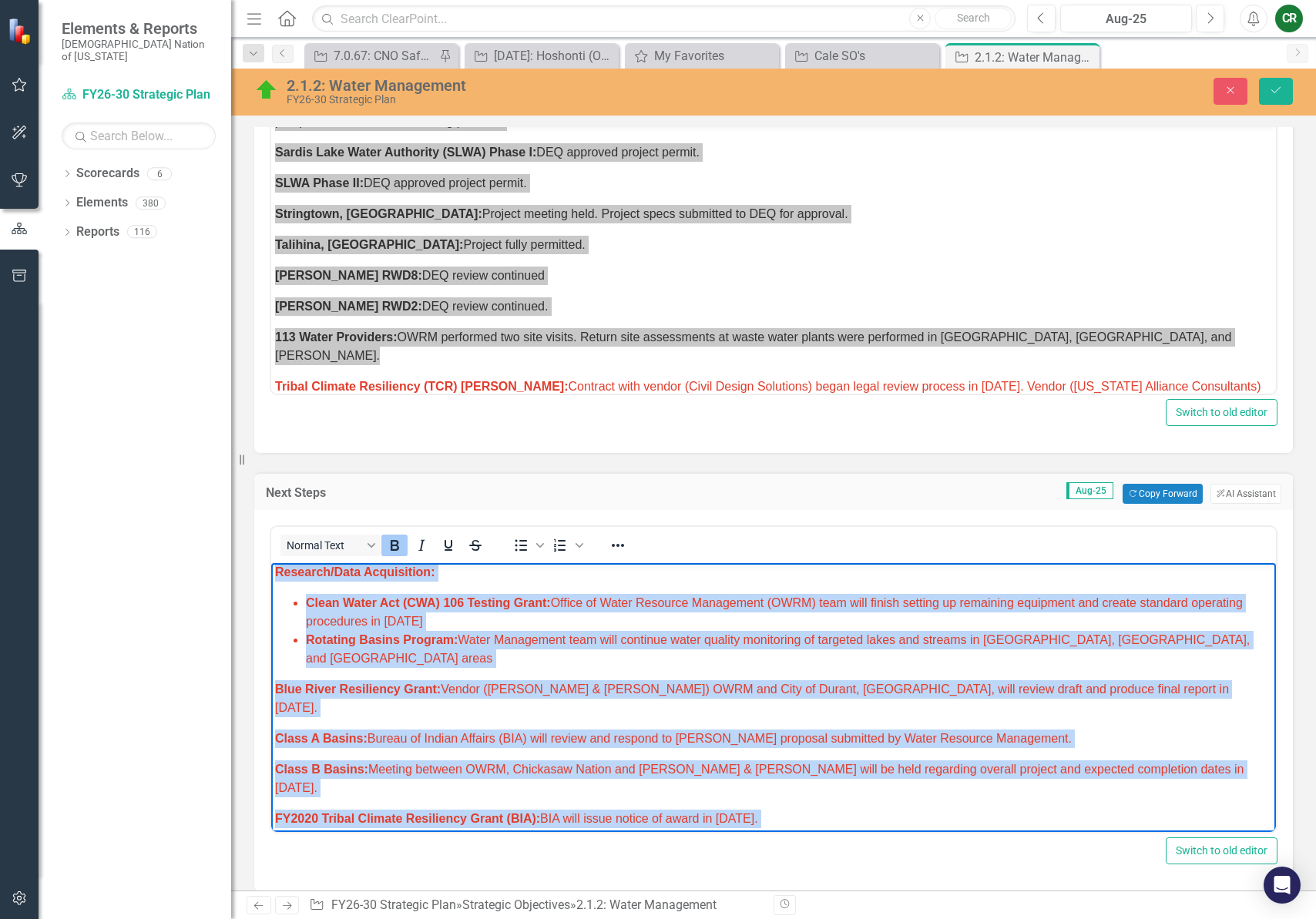
click at [650, 648] on li "Rotating Basins Program: Water Management team will continue water quality moni…" at bounding box center [789, 650] width 966 height 37
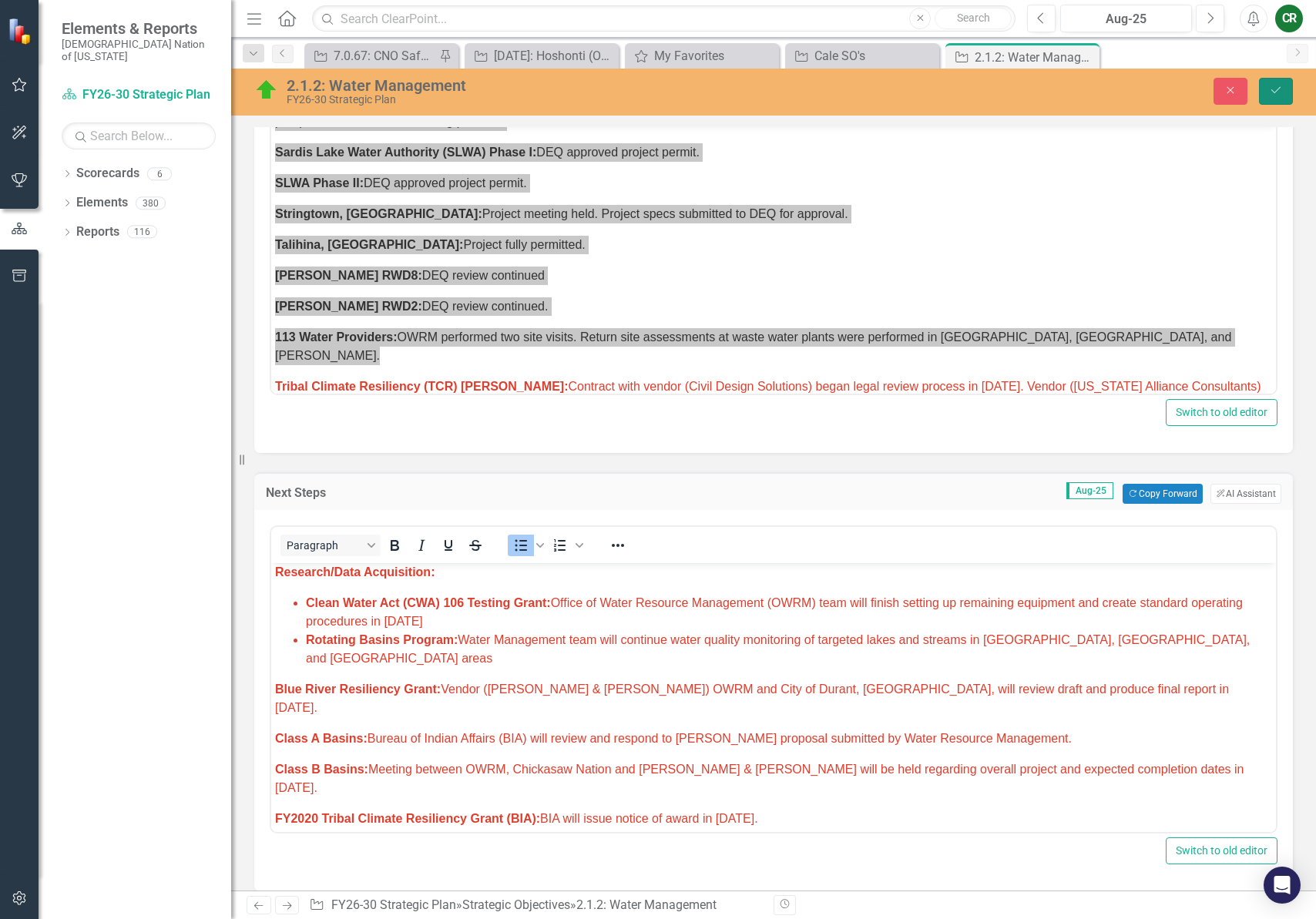
click at [1278, 95] on icon "Save" at bounding box center [1275, 90] width 14 height 11
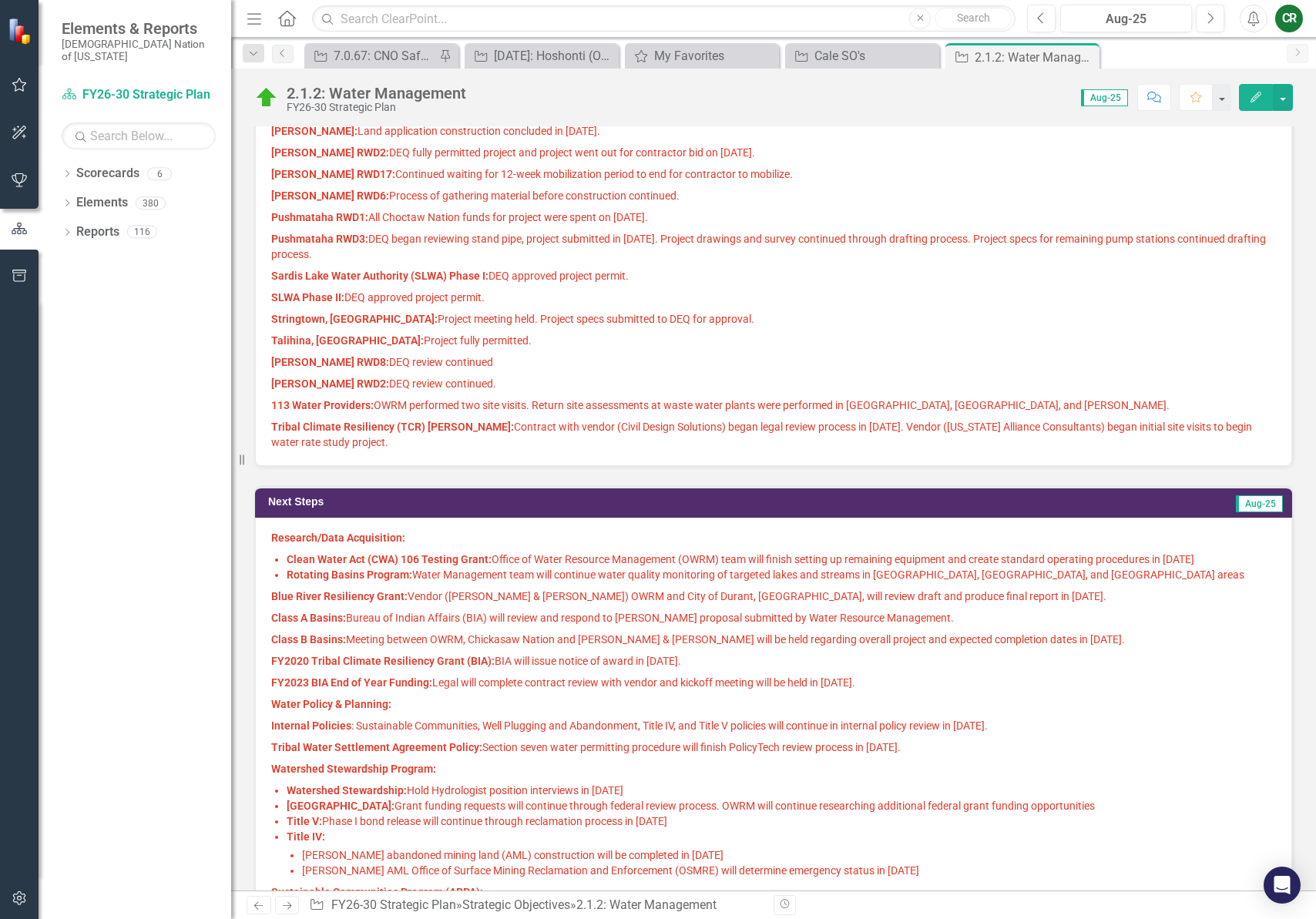
scroll to position [1070, 0]
